Goal: Task Accomplishment & Management: Use online tool/utility

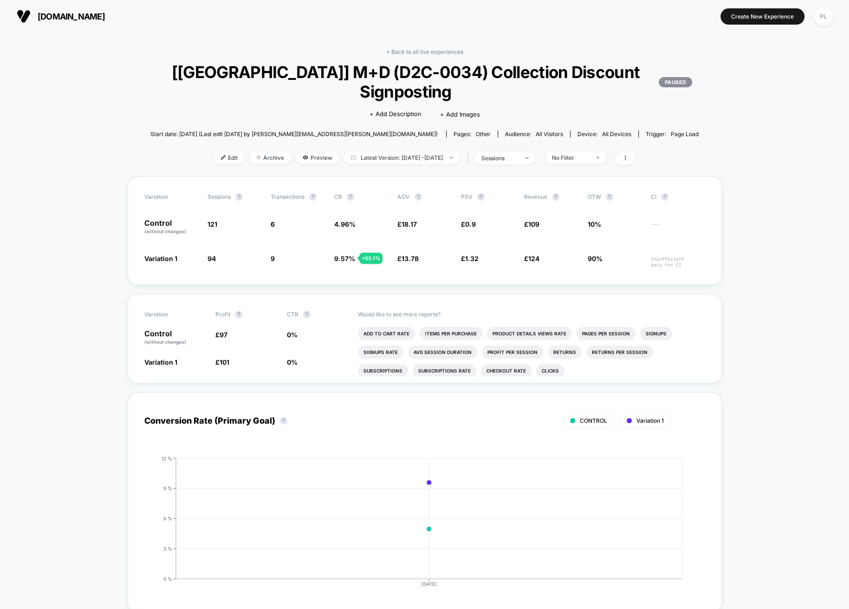
click at [90, 19] on span "[DOMAIN_NAME]" at bounding box center [71, 17] width 67 height 10
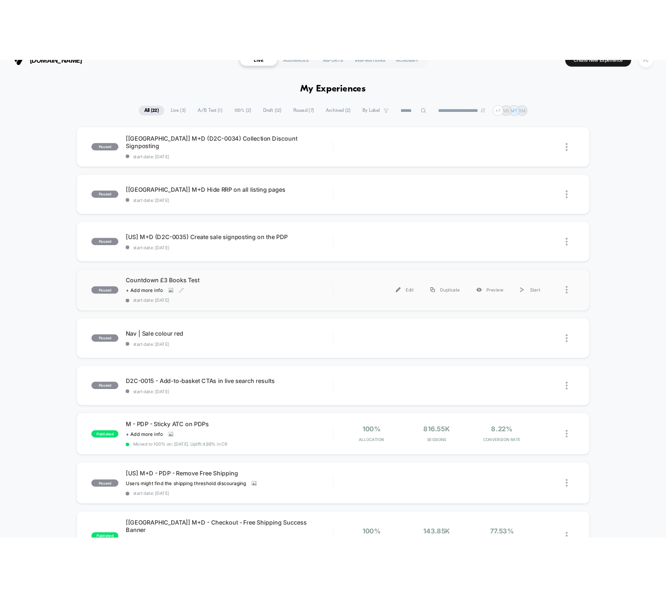
scroll to position [23, 0]
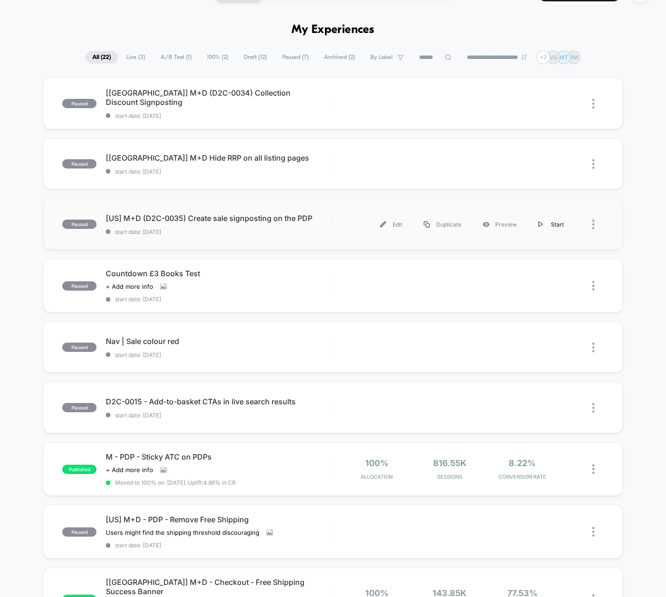
click at [557, 224] on div "Start" at bounding box center [551, 224] width 47 height 21
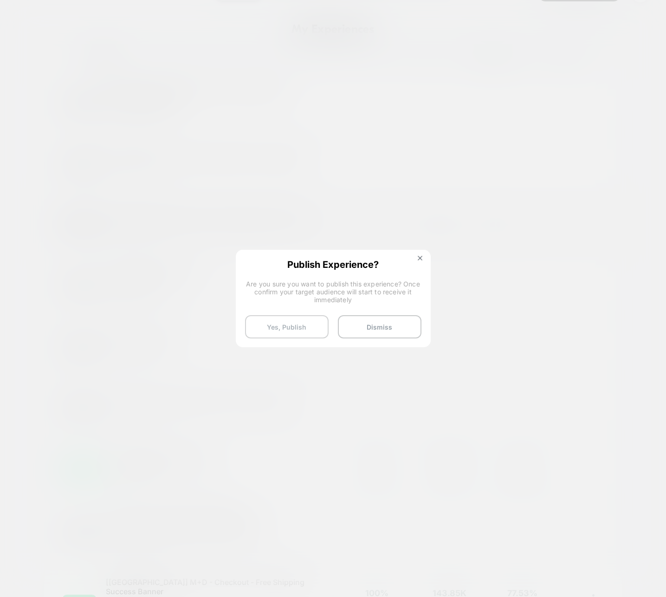
click at [298, 322] on button "Yes, Publish" at bounding box center [287, 326] width 84 height 23
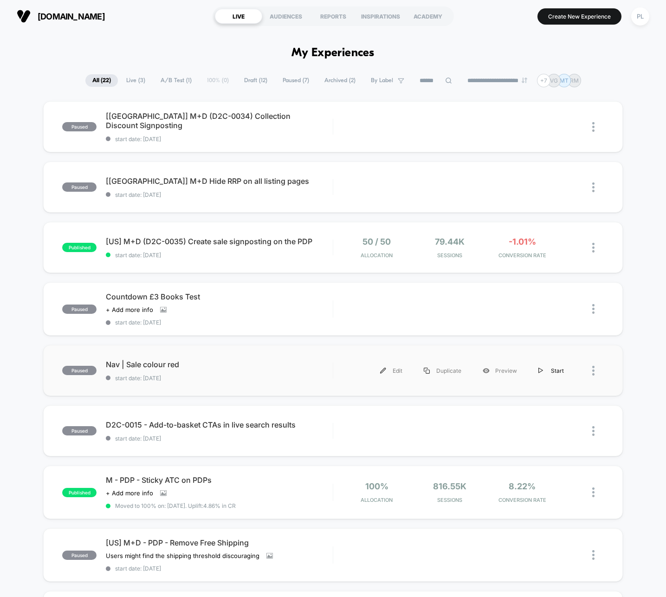
click at [563, 369] on div "Start" at bounding box center [551, 370] width 47 height 21
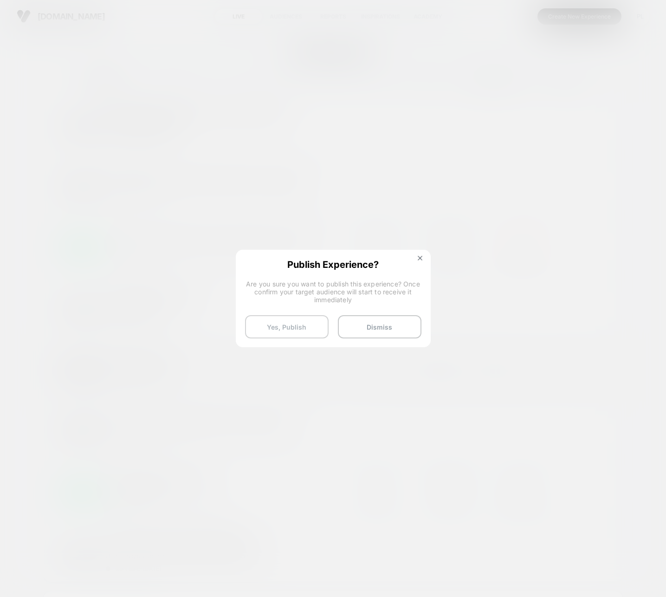
click at [299, 328] on button "Yes, Publish" at bounding box center [287, 326] width 84 height 23
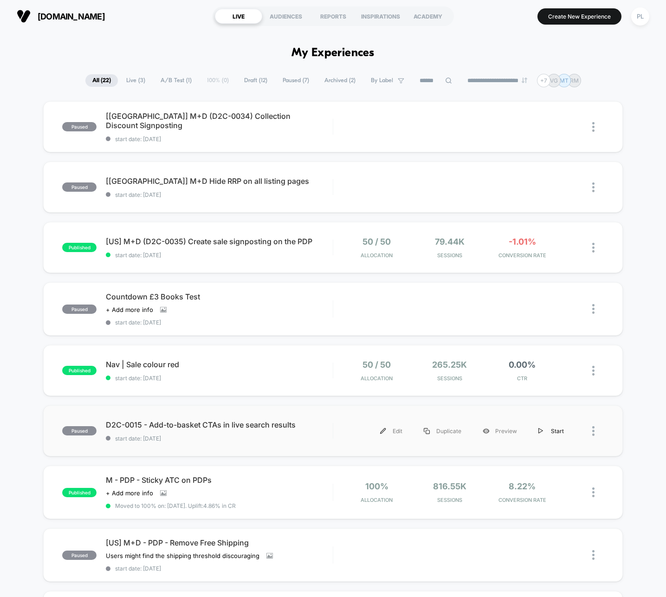
click at [561, 430] on div "Start" at bounding box center [551, 431] width 47 height 21
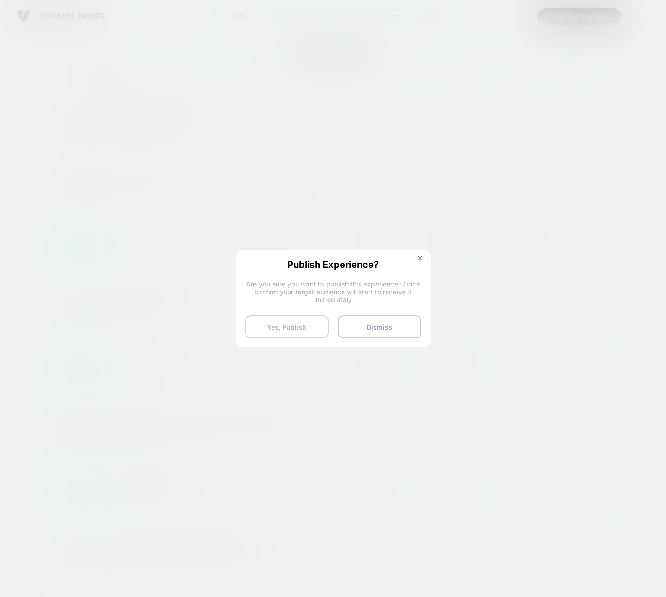
click at [300, 324] on button "Yes, Publish" at bounding box center [287, 326] width 84 height 23
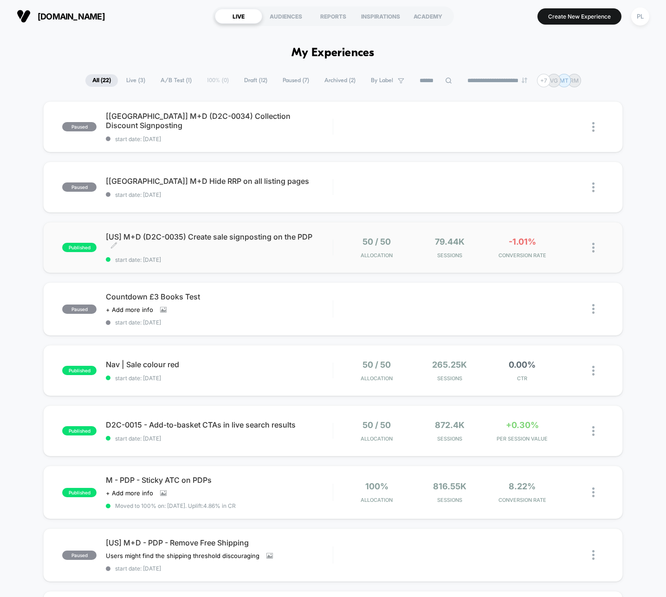
drag, startPoint x: 317, startPoint y: 240, endPoint x: 133, endPoint y: 241, distance: 183.8
click at [136, 241] on span "[US] M+D (D2C-0035) Create sale signposting on the PDP Click to edit experience…" at bounding box center [219, 241] width 227 height 19
